Goal: Task Accomplishment & Management: Use online tool/utility

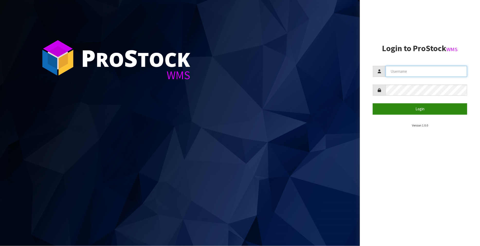
type input "FLOWAPAC"
click at [435, 106] on button "Login" at bounding box center [420, 108] width 94 height 11
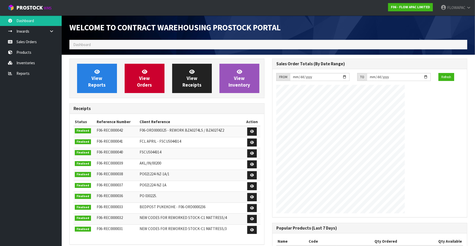
scroll to position [210, 203]
click at [23, 72] on link "Reports" at bounding box center [31, 73] width 62 height 11
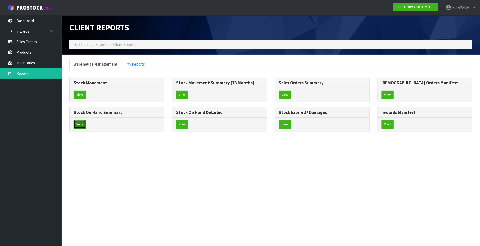
click at [82, 123] on button "View" at bounding box center [80, 124] width 12 height 8
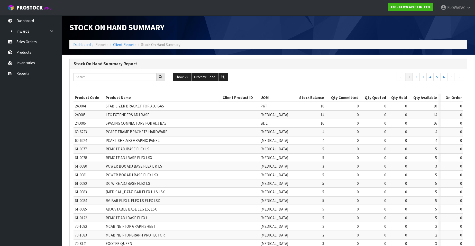
scroll to position [108, 0]
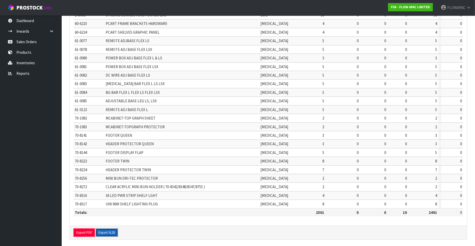
click at [114, 229] on button "Export XLSX" at bounding box center [107, 233] width 22 height 8
click at [41, 44] on link "Sales Orders" at bounding box center [31, 42] width 62 height 11
